Goal: Task Accomplishment & Management: Manage account settings

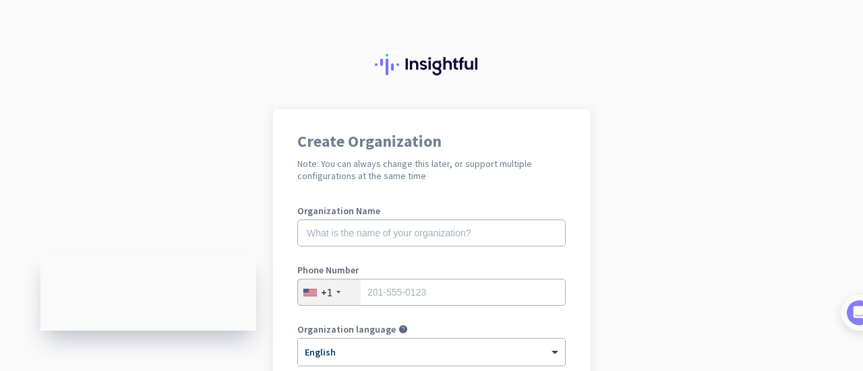
scroll to position [24, 0]
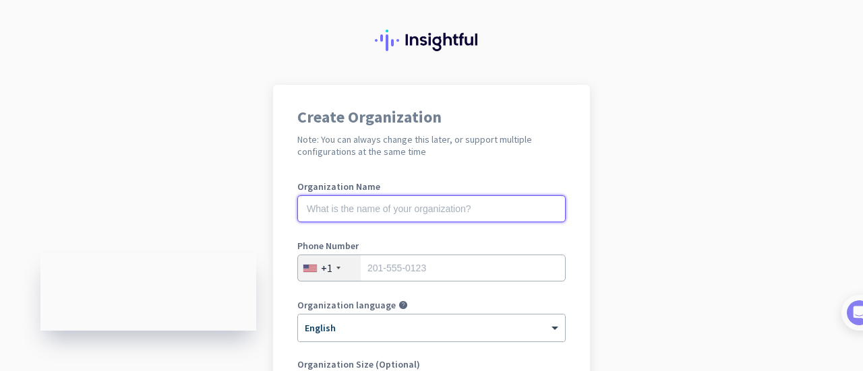
click at [398, 205] on input "text" at bounding box center [431, 208] width 268 height 27
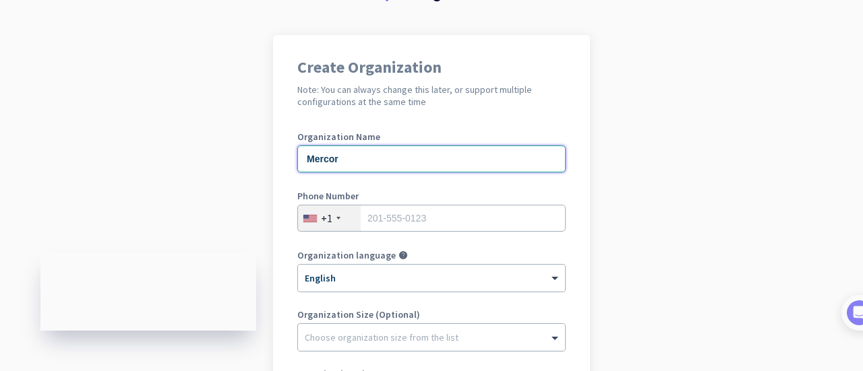
type input "Mercor"
click at [402, 214] on input "tel" at bounding box center [431, 218] width 268 height 27
type input "4376693464"
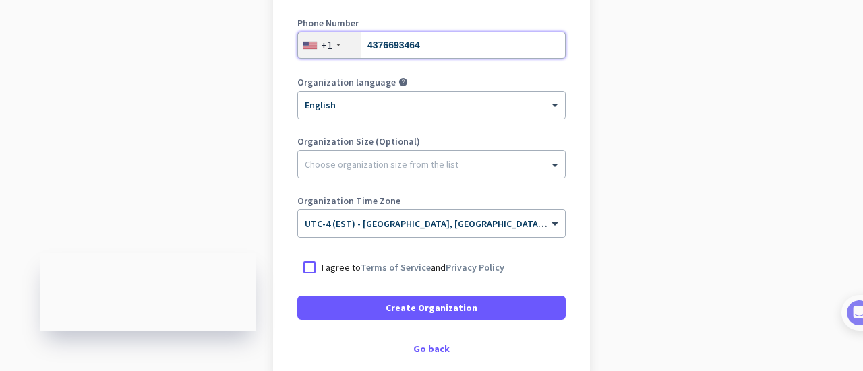
scroll to position [248, 0]
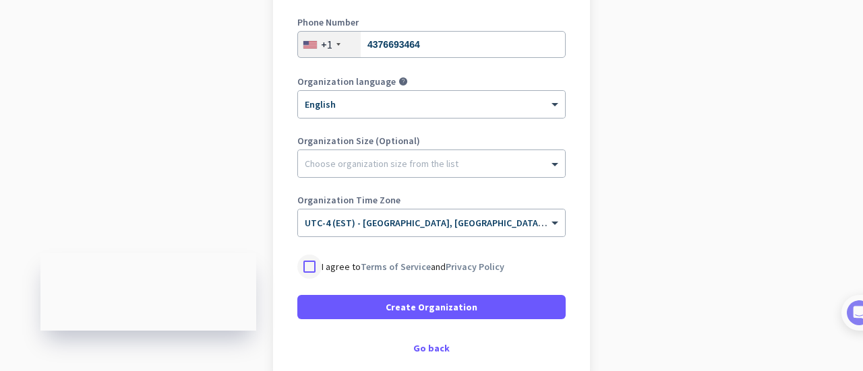
click at [307, 272] on div at bounding box center [309, 267] width 24 height 24
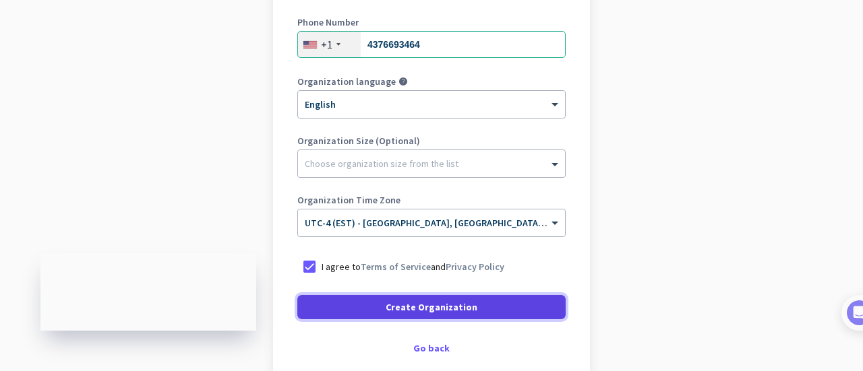
click at [390, 305] on span "Create Organization" at bounding box center [432, 307] width 92 height 13
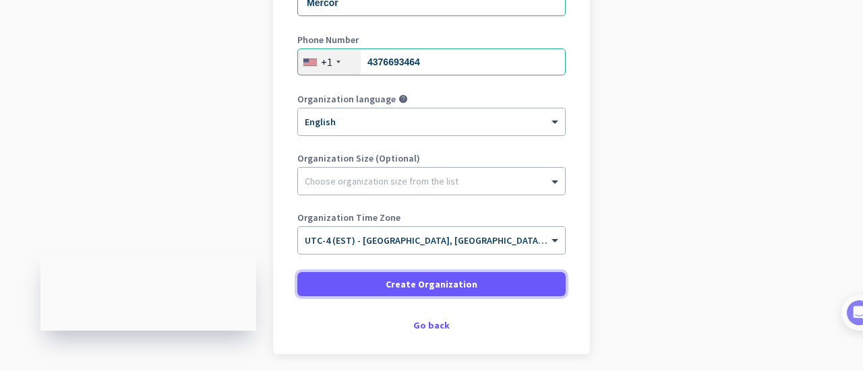
scroll to position [218, 0]
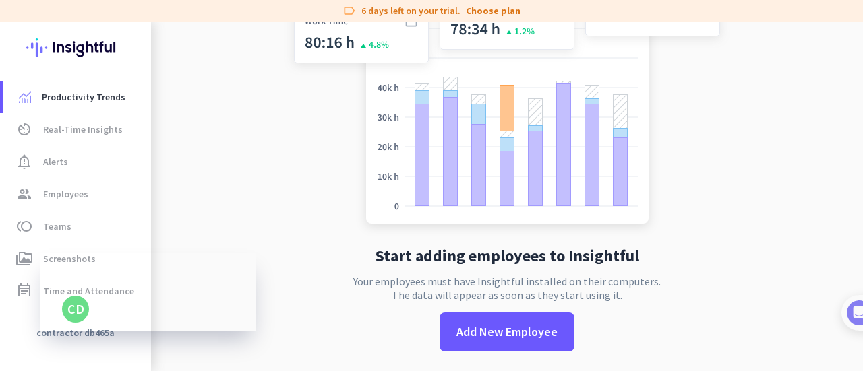
scroll to position [38, 0]
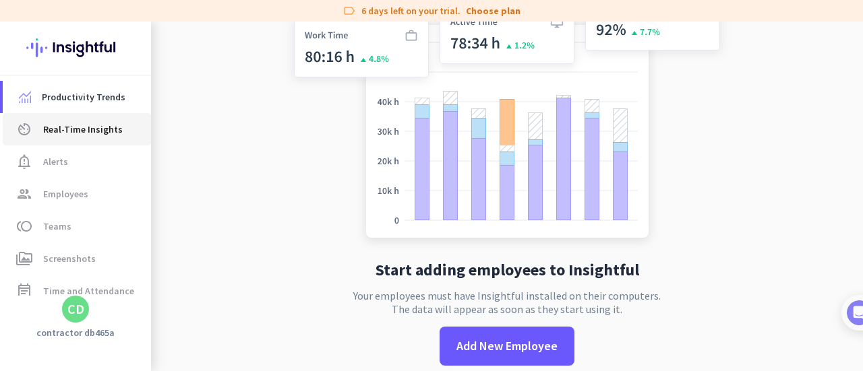
click at [102, 138] on link "av_timer Real-Time Insights" at bounding box center [77, 129] width 148 height 32
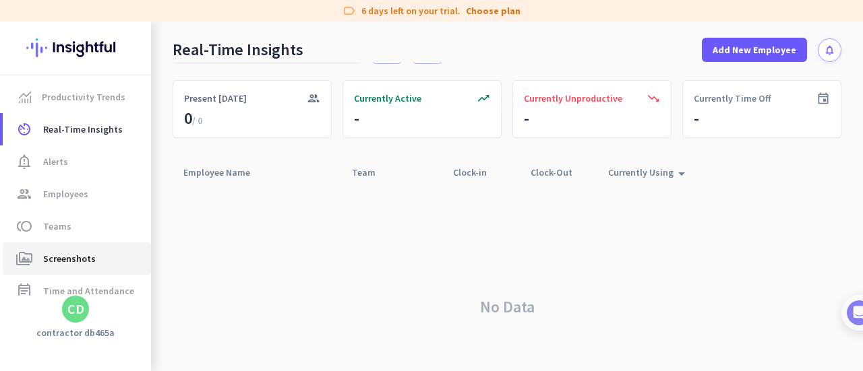
click at [96, 273] on link "perm_media Screenshots" at bounding box center [77, 259] width 148 height 32
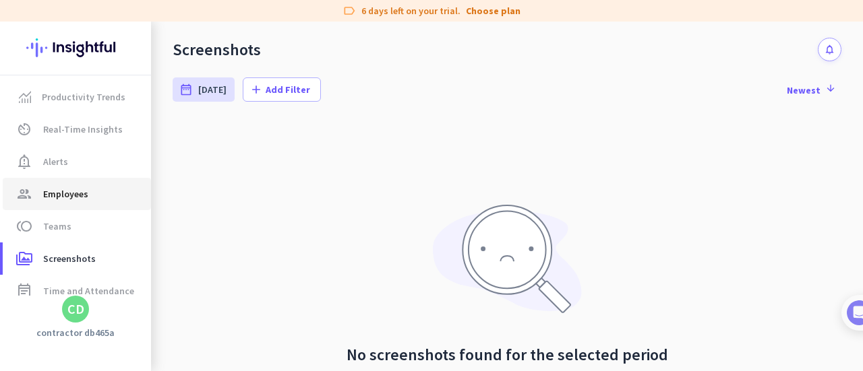
click at [112, 206] on link "group Employees" at bounding box center [77, 194] width 148 height 32
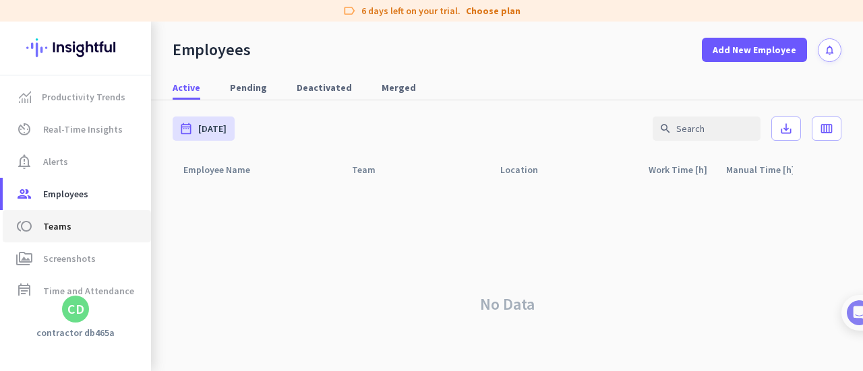
click at [89, 222] on span "toll Teams" at bounding box center [76, 226] width 127 height 16
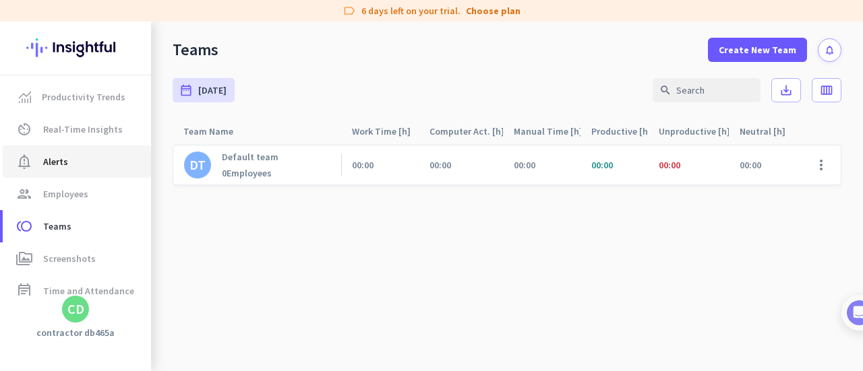
click at [77, 164] on span "notification_important Alerts" at bounding box center [76, 162] width 127 height 16
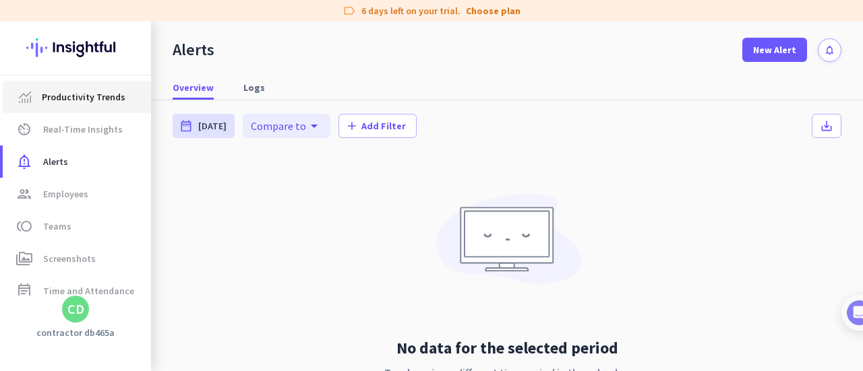
click at [109, 87] on link "Productivity Trends" at bounding box center [77, 97] width 148 height 32
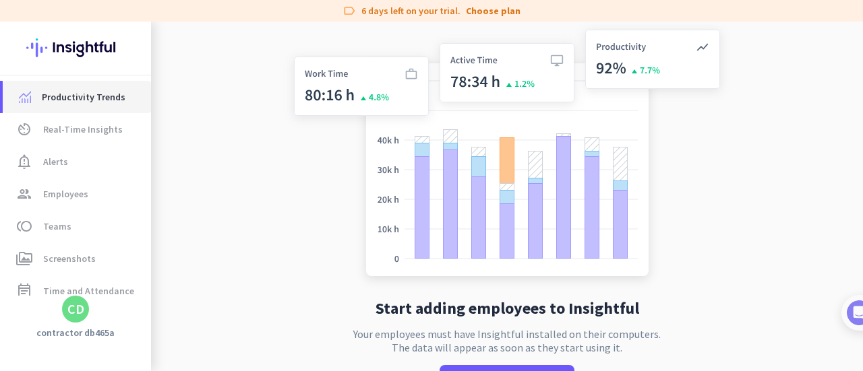
scroll to position [54, 0]
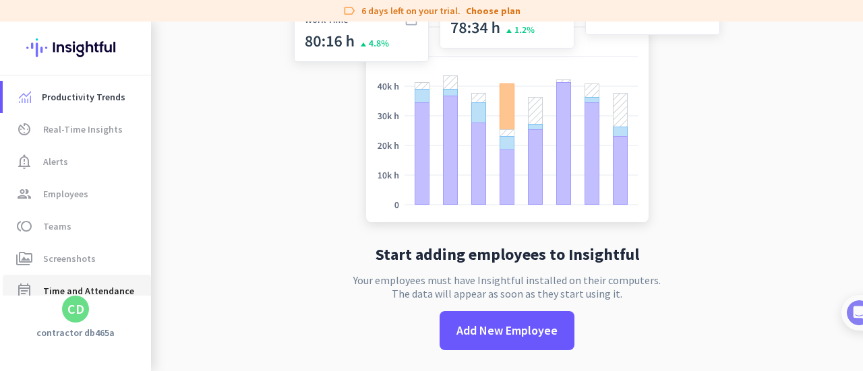
click at [115, 290] on span "Time and Attendance" at bounding box center [88, 291] width 91 height 16
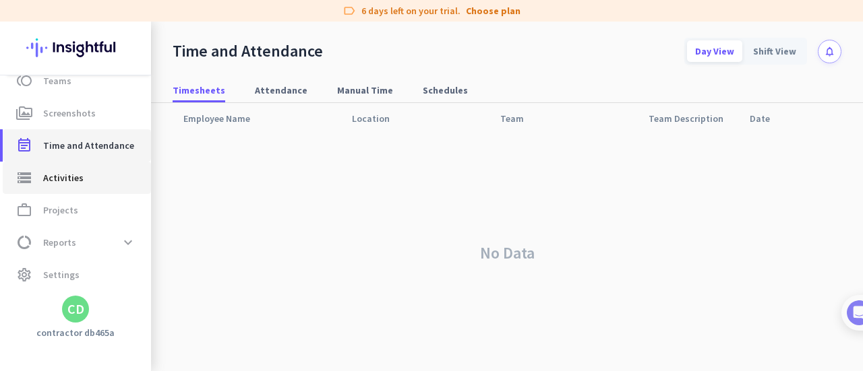
scroll to position [57, 0]
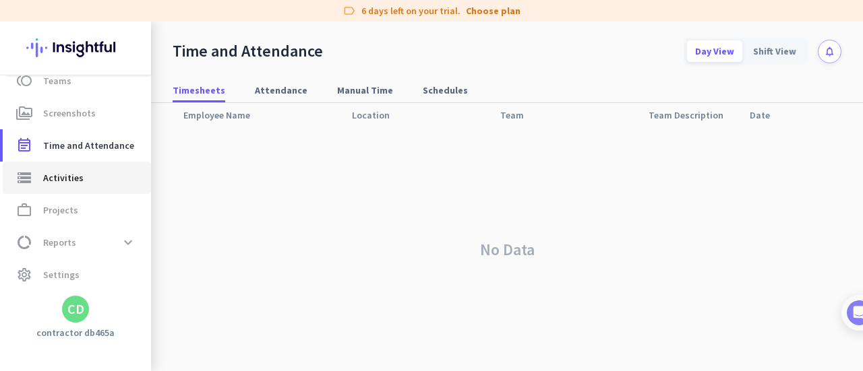
click at [120, 170] on span "storage Activities" at bounding box center [76, 178] width 127 height 16
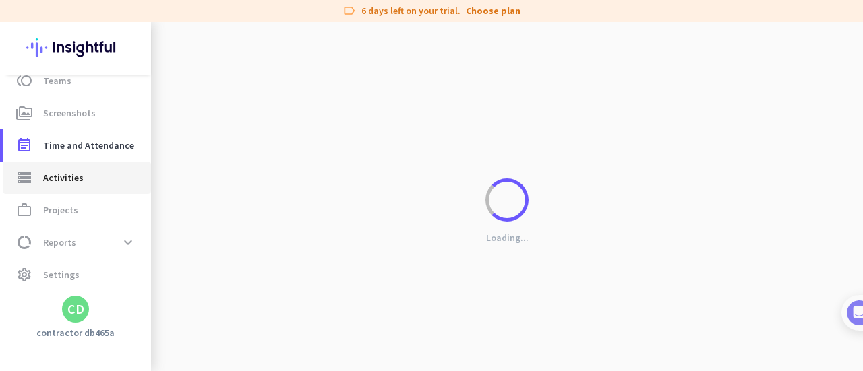
type input "[DATE]"
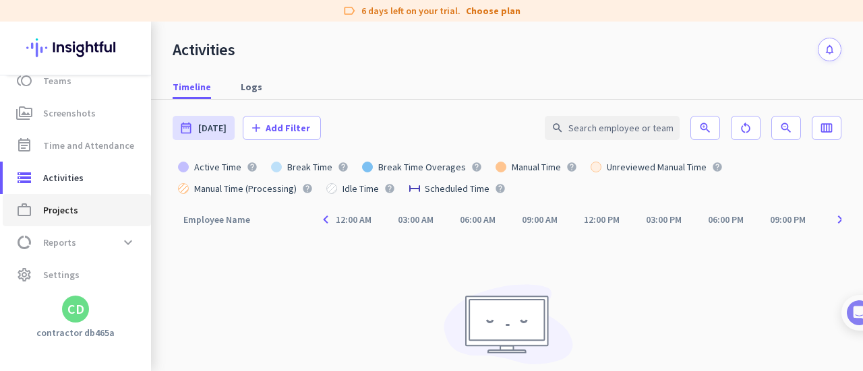
click at [113, 215] on span "work_outline Projects" at bounding box center [76, 210] width 127 height 16
type input "[DATE] - [DATE]"
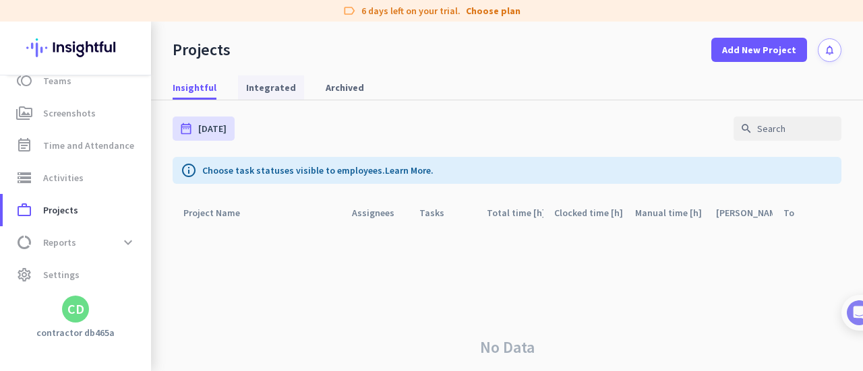
click at [258, 84] on span "Integrated" at bounding box center [271, 87] width 50 height 13
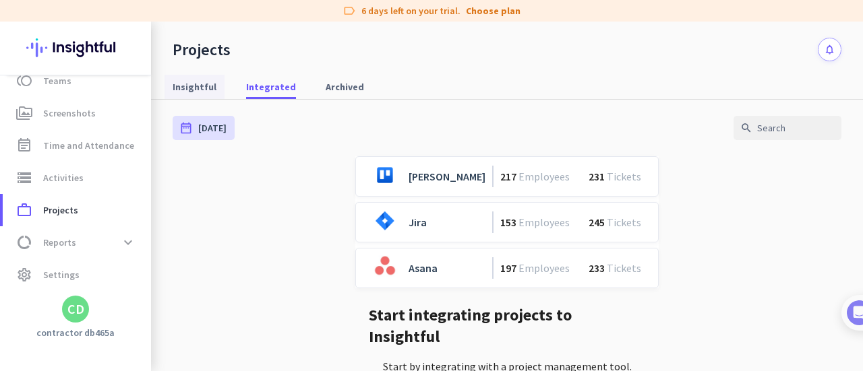
click at [204, 85] on span "Insightful" at bounding box center [195, 86] width 44 height 13
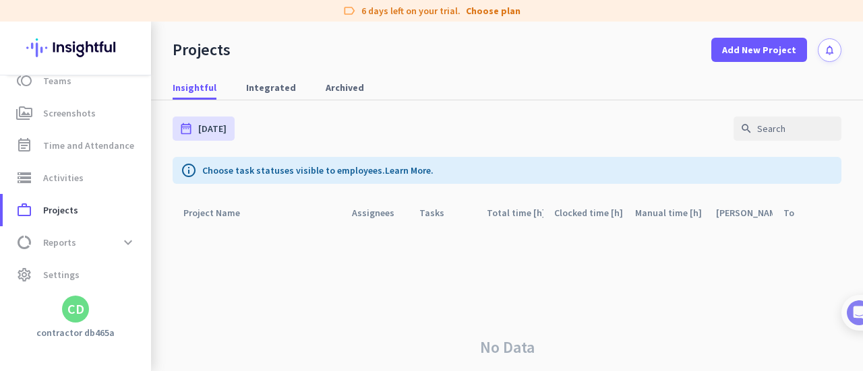
click at [82, 303] on div "CD" at bounding box center [75, 309] width 27 height 27
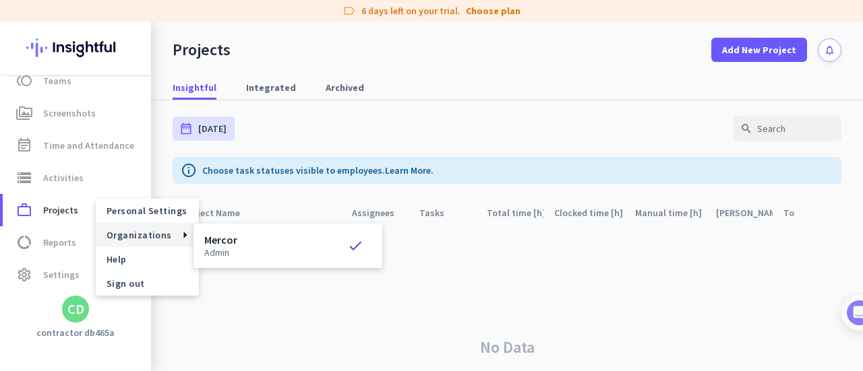
click at [231, 242] on h3 "Mercor" at bounding box center [220, 240] width 33 height 11
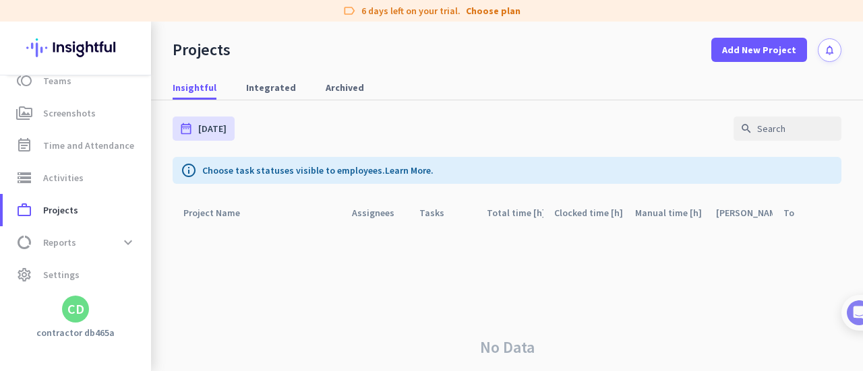
click at [85, 314] on div "CD" at bounding box center [75, 309] width 27 height 27
click at [142, 281] on span "Sign out" at bounding box center [147, 284] width 82 height 12
